Goal: Obtain resource: Download file/media

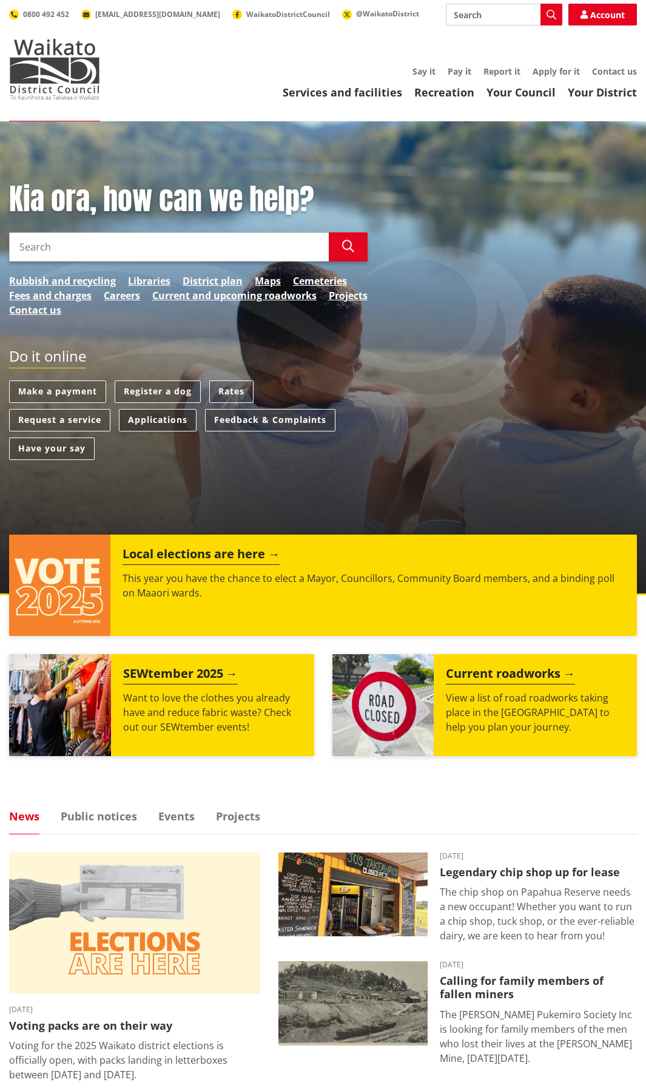
click at [157, 421] on link "Applications" at bounding box center [158, 420] width 78 height 22
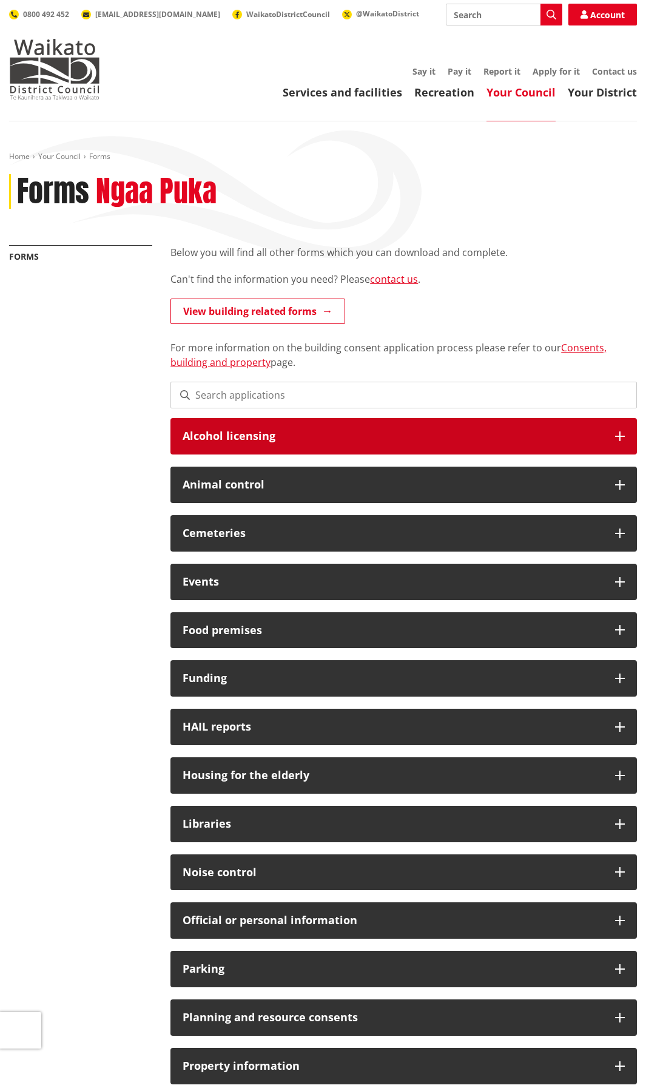
click at [229, 435] on h3 "Alcohol licensing" at bounding box center [393, 436] width 421 height 12
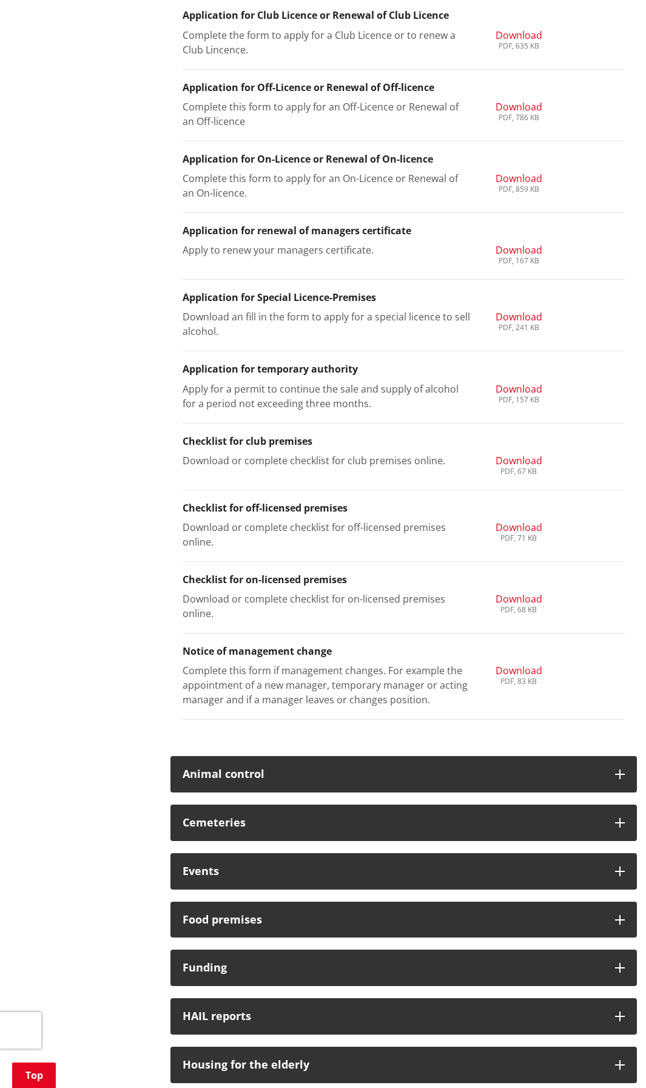
scroll to position [546, 0]
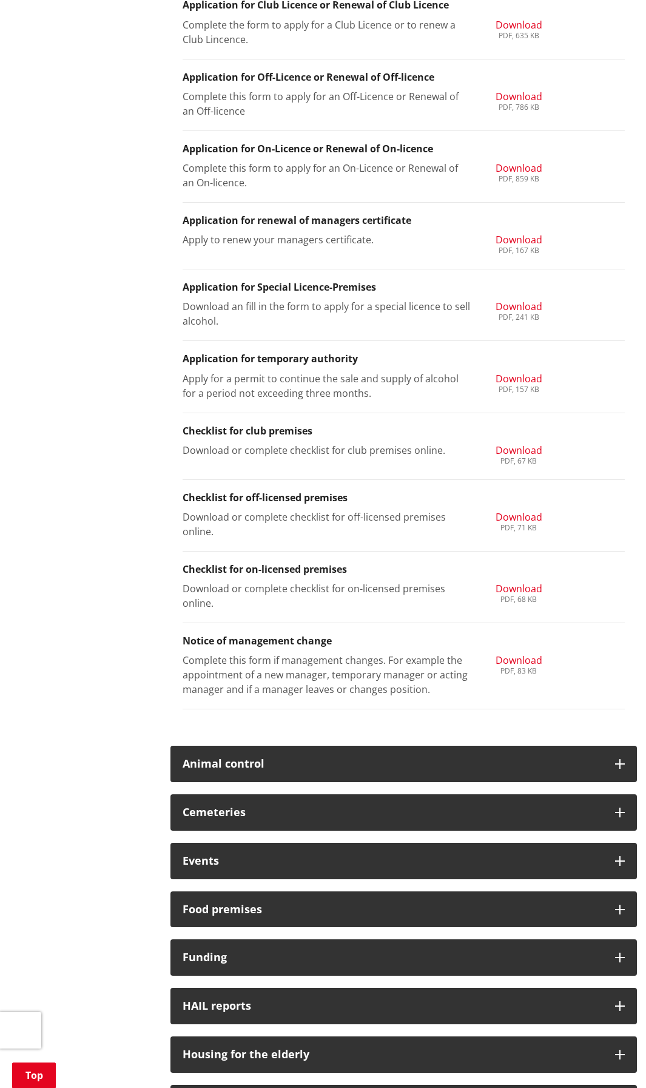
click at [513, 663] on span "Download" at bounding box center [519, 660] width 47 height 13
